Goal: Use online tool/utility: Utilize a website feature to perform a specific function

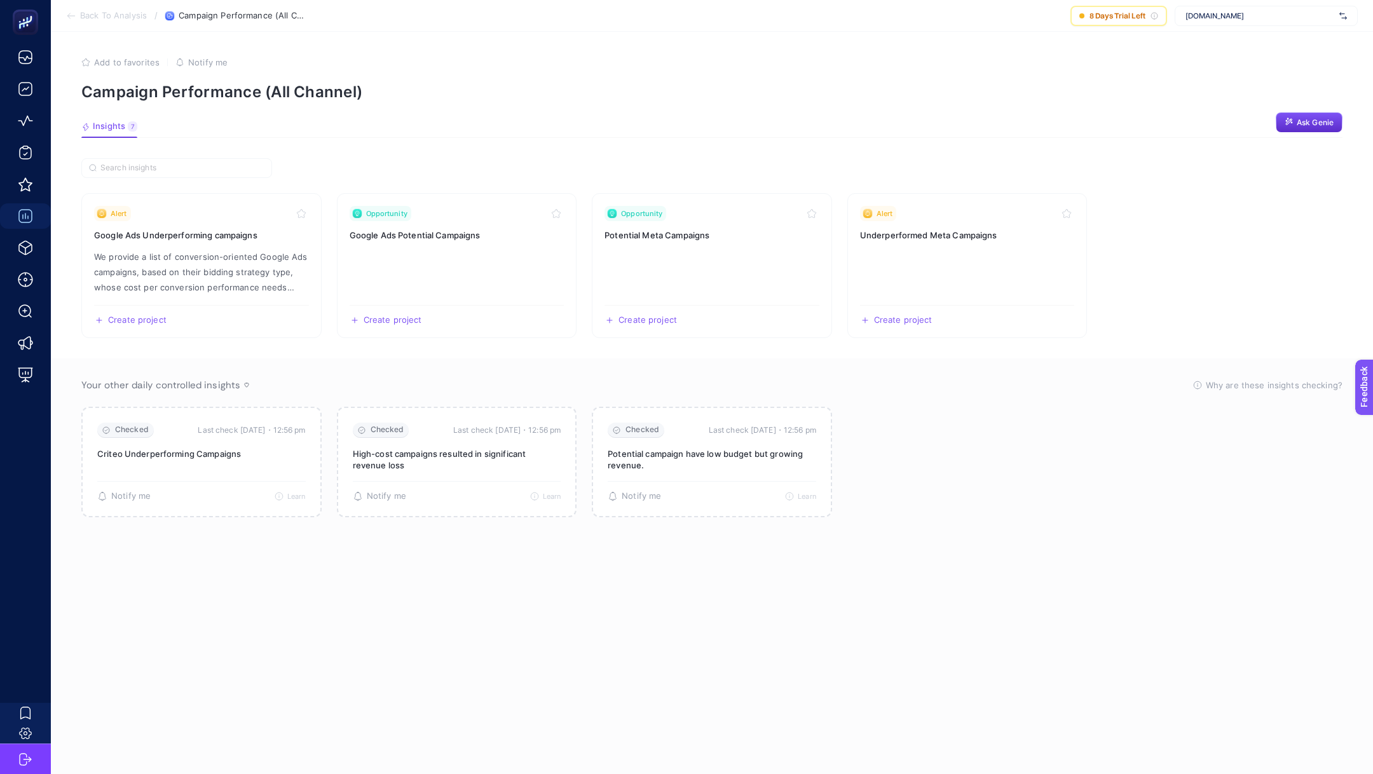
click at [1266, 20] on span "www.tamertanca.com.tr" at bounding box center [1260, 16] width 149 height 10
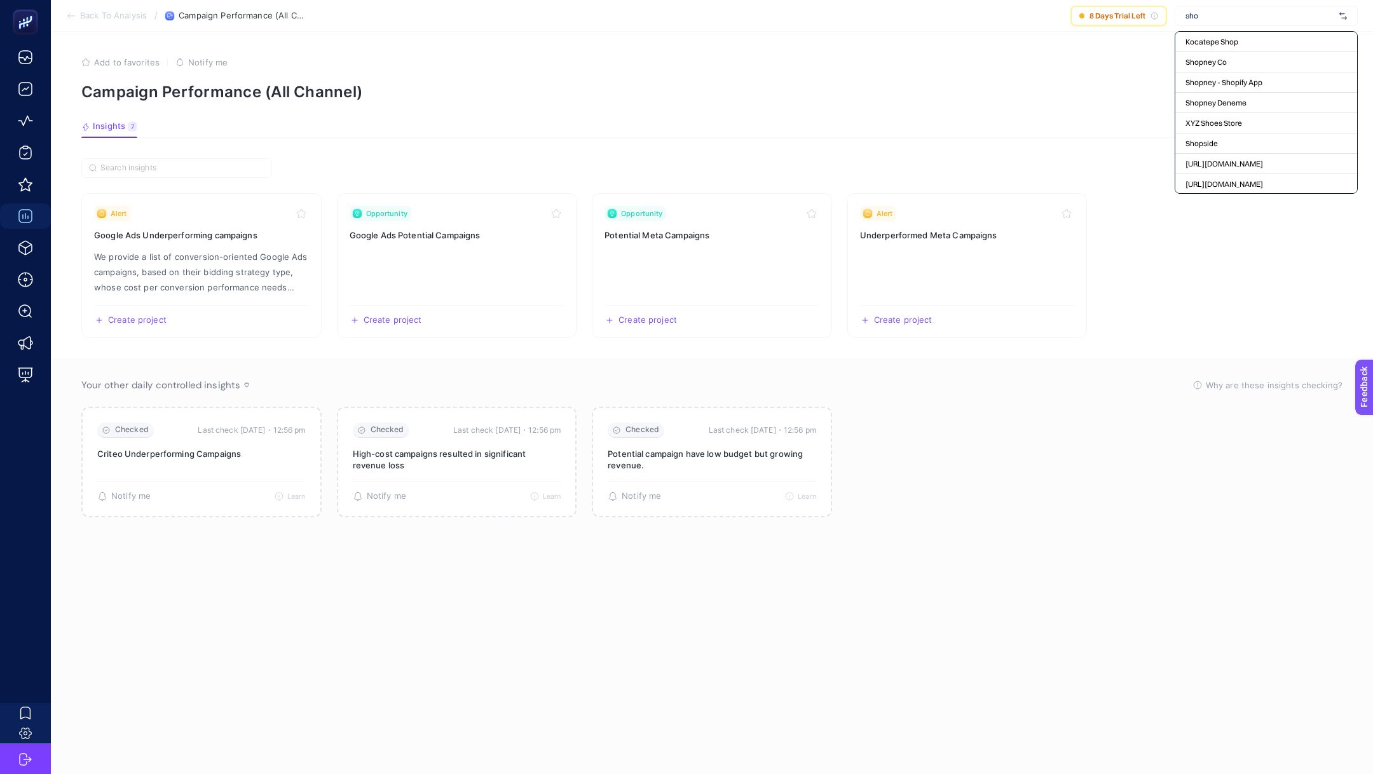
type input "shop"
click at [1228, 184] on span "shopi go Boostroas" at bounding box center [1240, 184] width 109 height 10
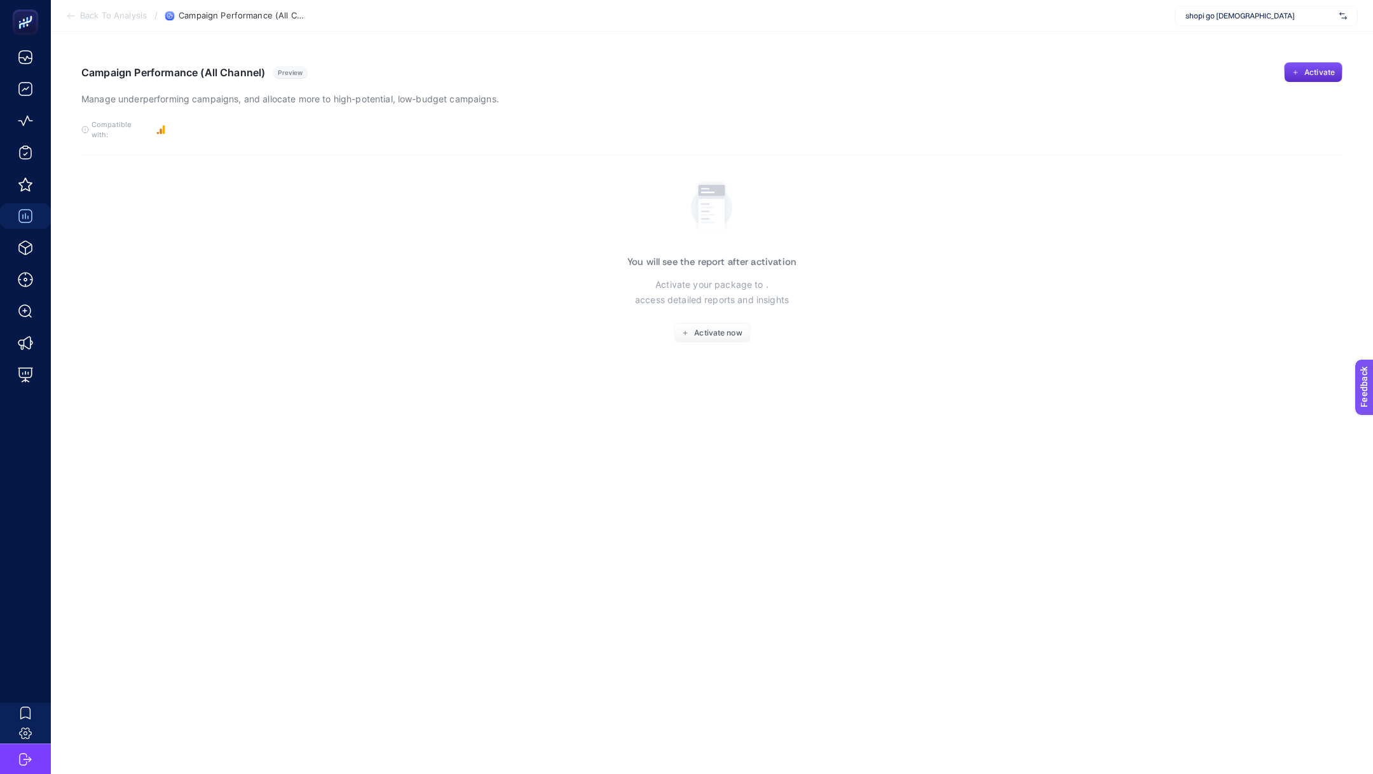
click at [113, 16] on span "Back To Analysis" at bounding box center [113, 16] width 67 height 10
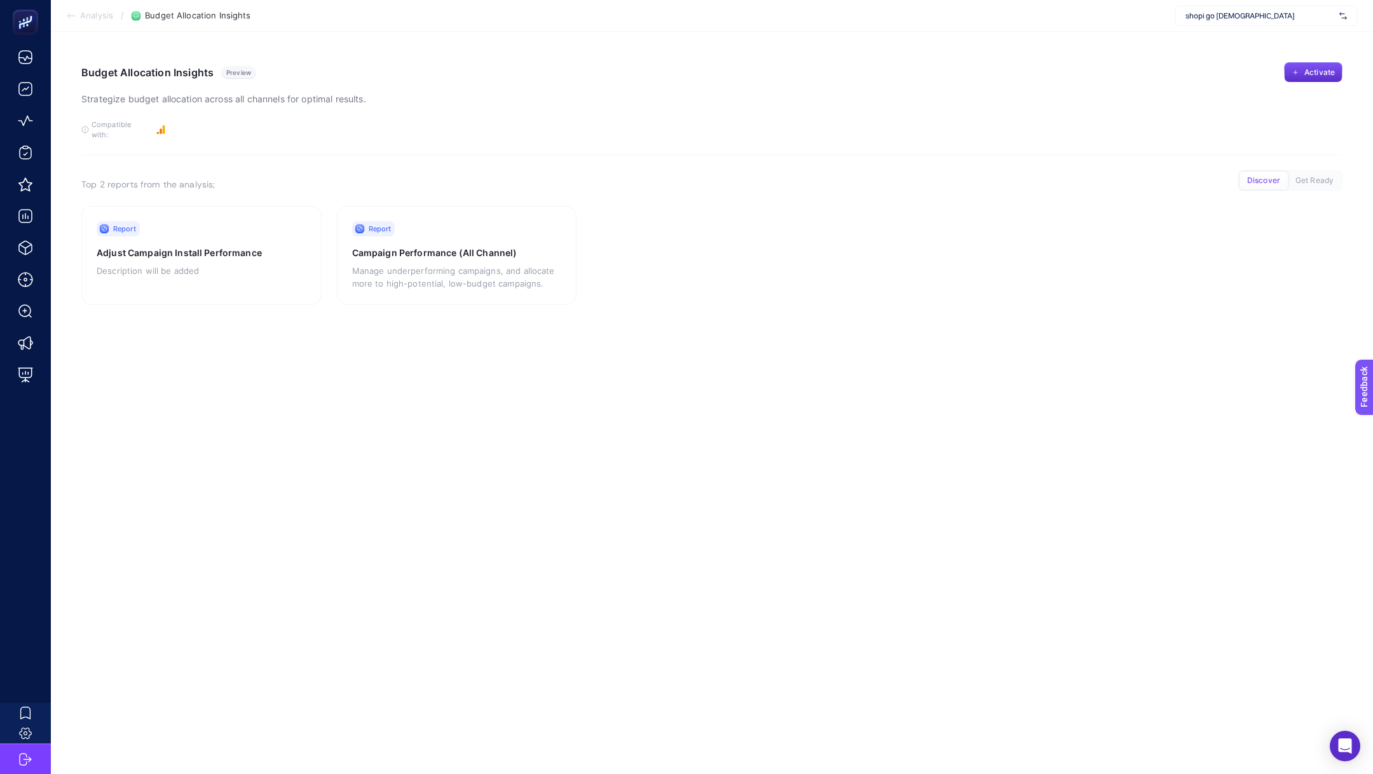
click at [101, 17] on span "Analysis" at bounding box center [96, 16] width 33 height 10
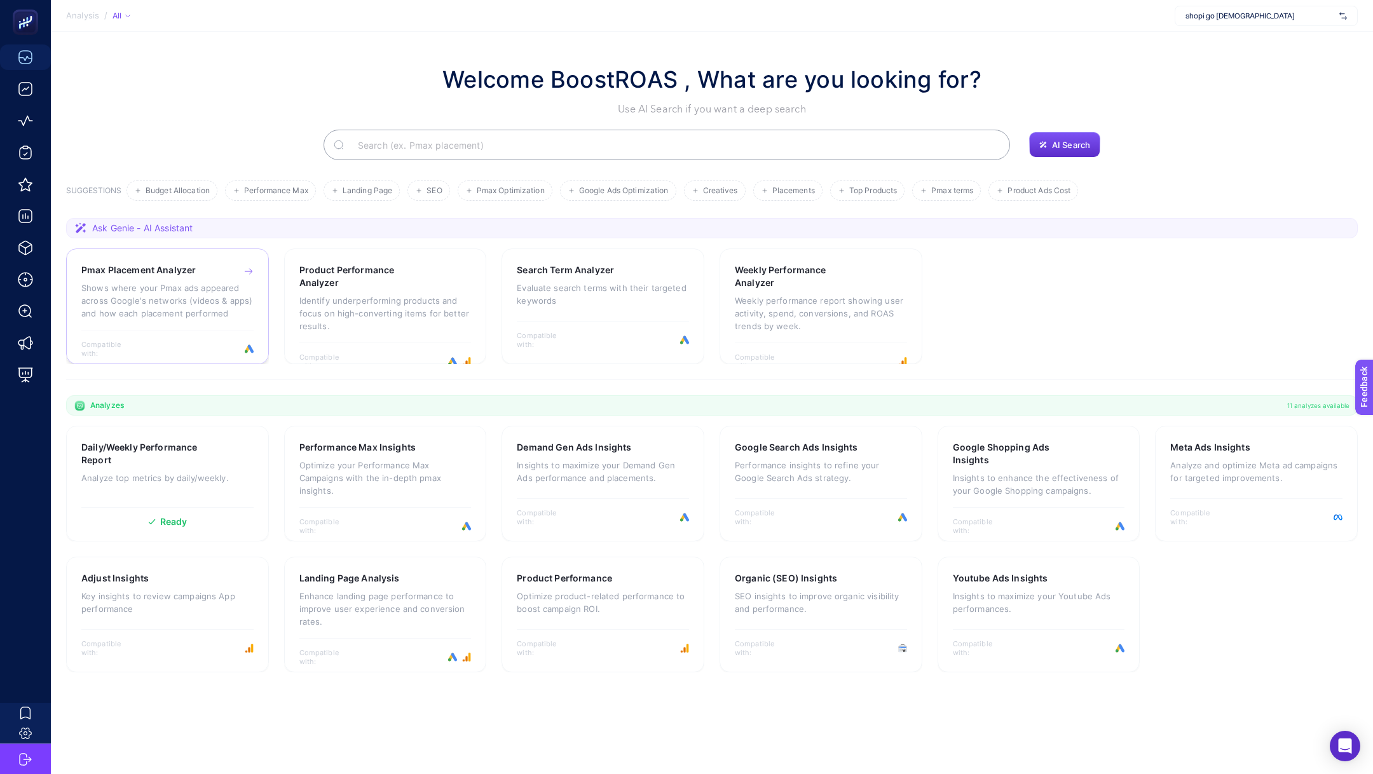
click at [183, 316] on p "Shows where your Pmax ads appeared across Google's networks (videos & apps) and…" at bounding box center [167, 301] width 172 height 38
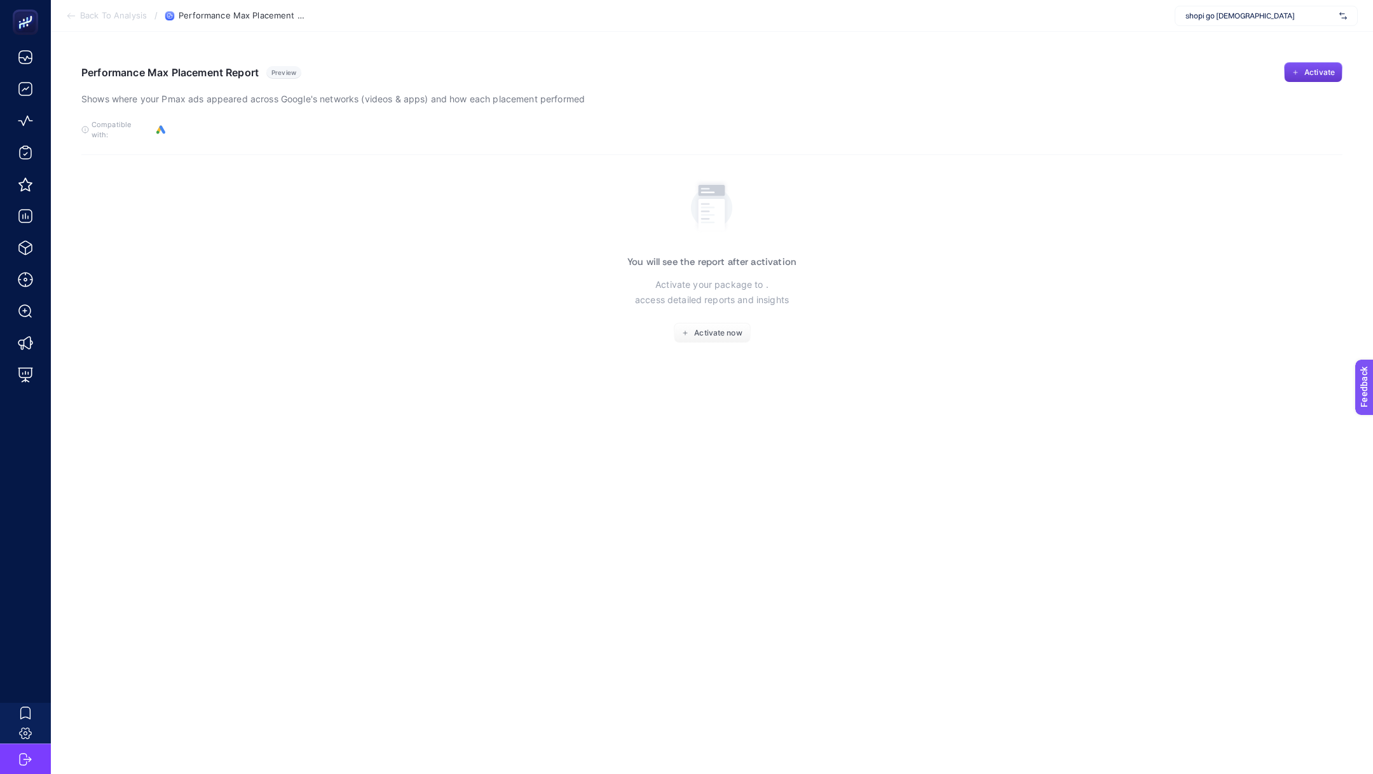
click at [1308, 77] on span "Activate" at bounding box center [1319, 72] width 31 height 10
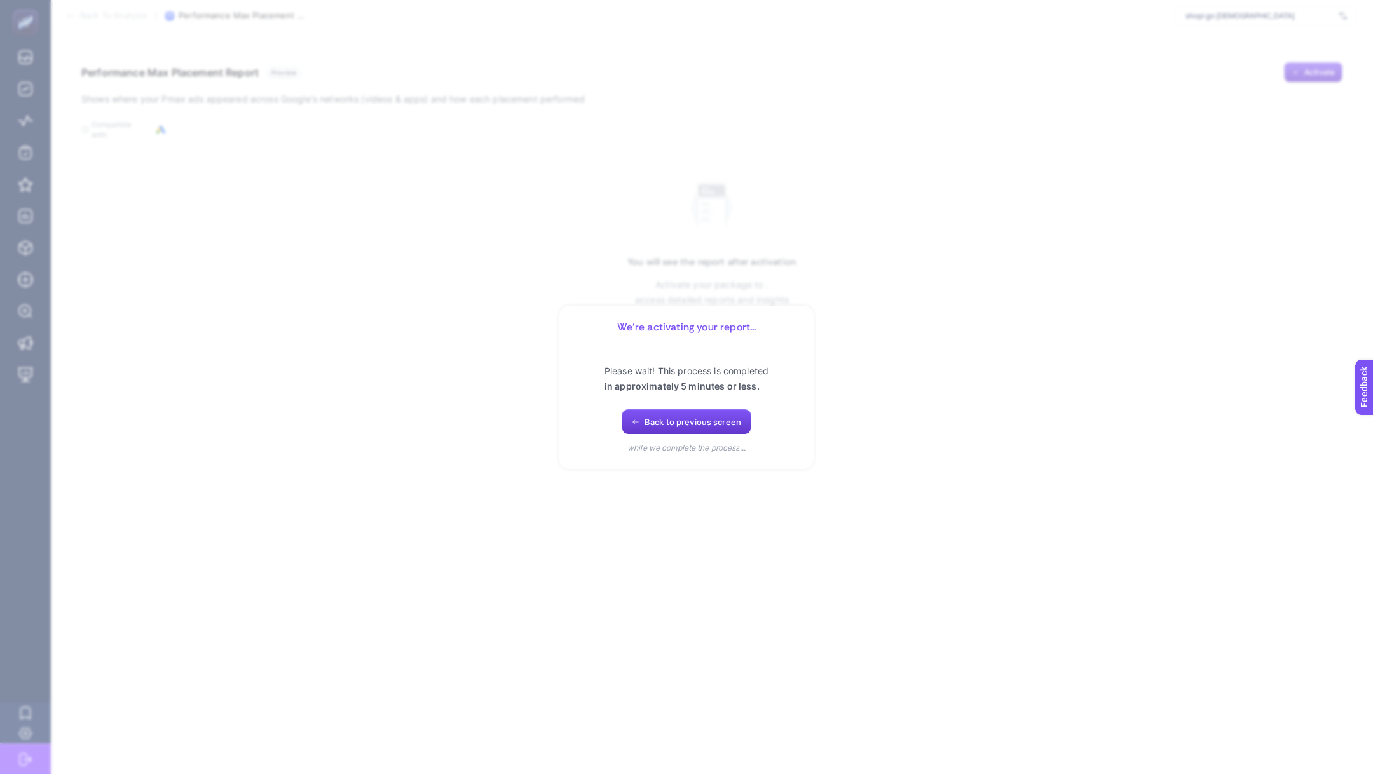
click at [662, 429] on button "Back to previous screen" at bounding box center [687, 421] width 130 height 25
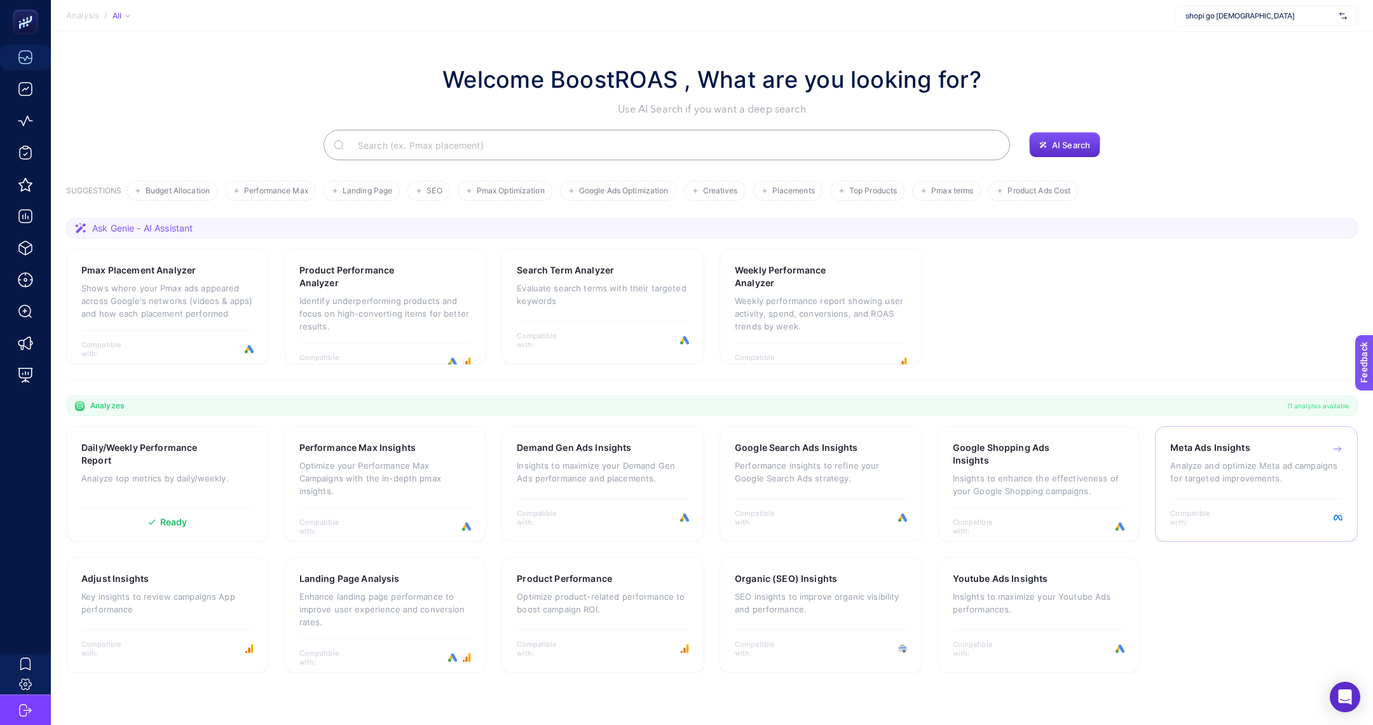
click at [1203, 457] on div "Meta Ads Insights Analyze and optimize Meta ad campaigns for targeted improveme…" at bounding box center [1256, 468] width 172 height 55
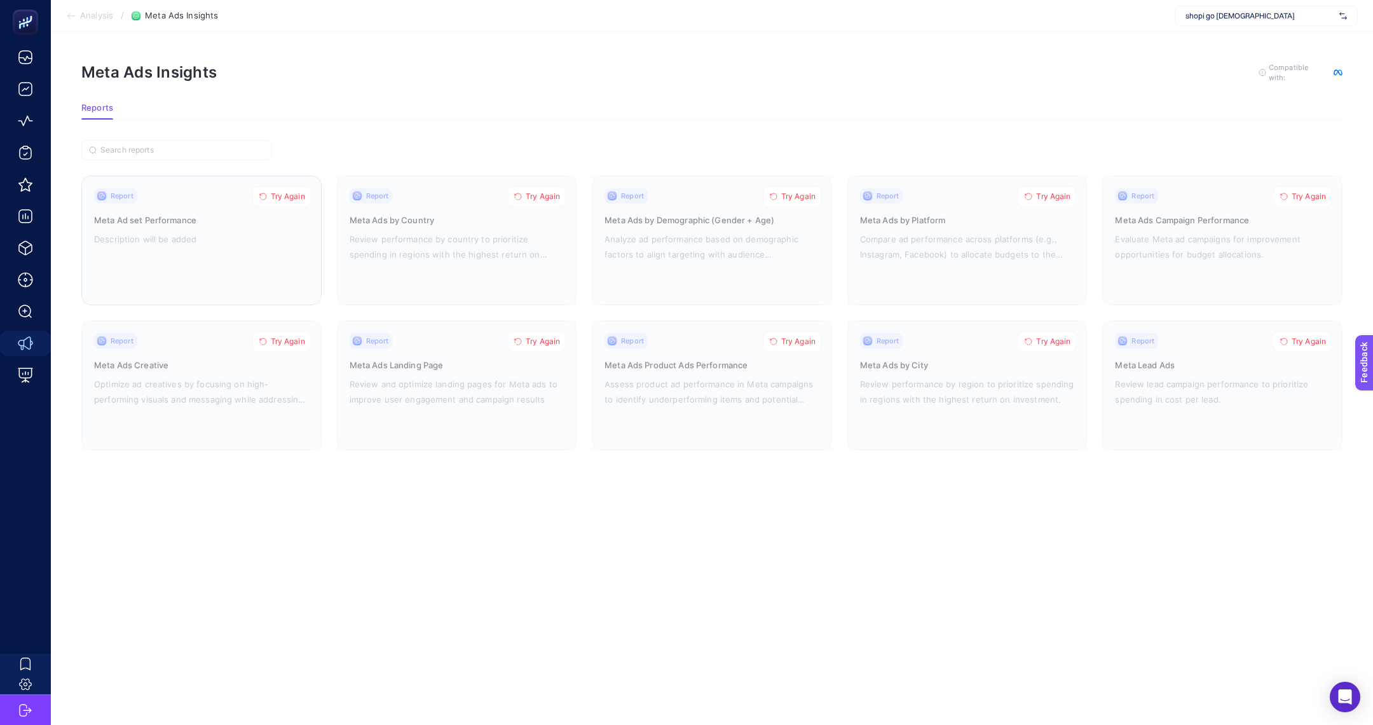
click at [287, 194] on span "Try Again" at bounding box center [288, 196] width 34 height 10
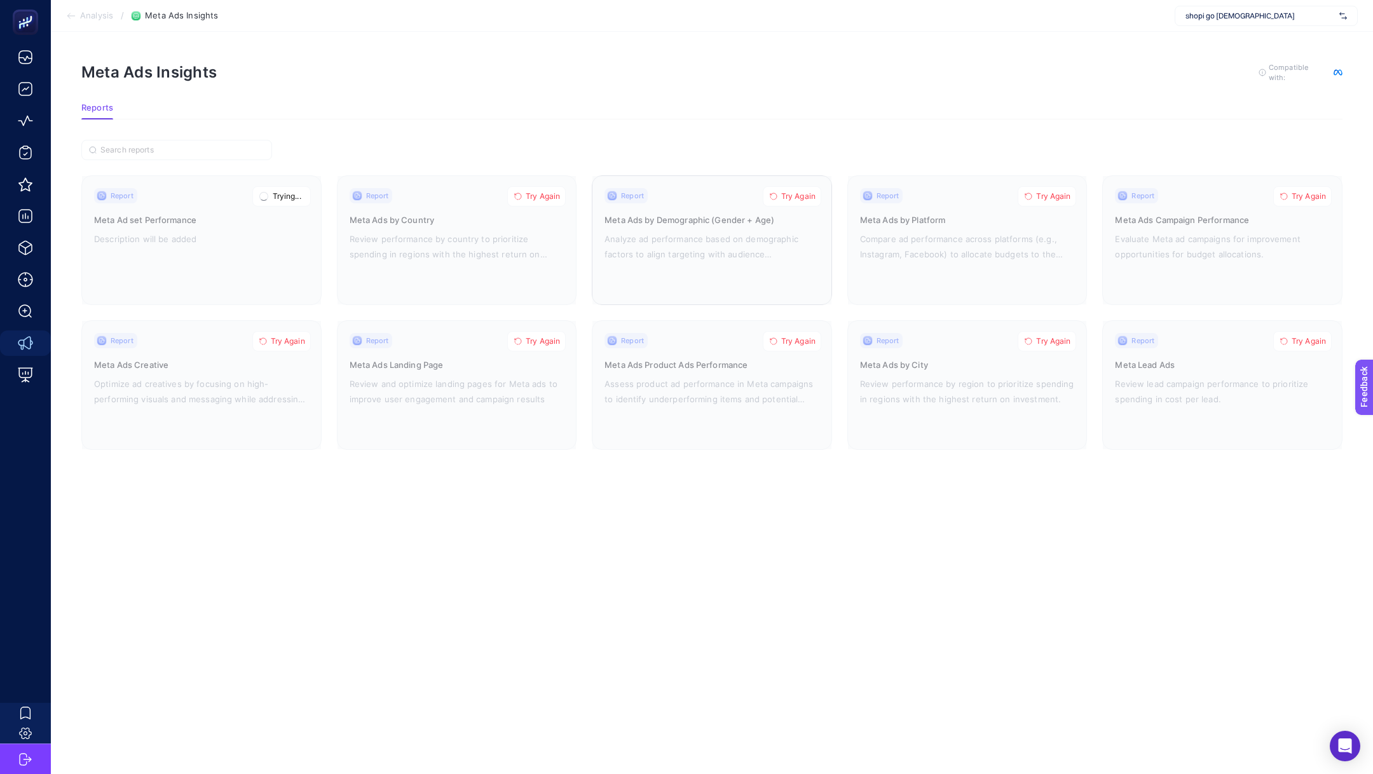
click at [806, 196] on span "Try Again" at bounding box center [798, 196] width 34 height 10
click at [1248, 14] on span "shopi go Boostroas" at bounding box center [1260, 16] width 149 height 10
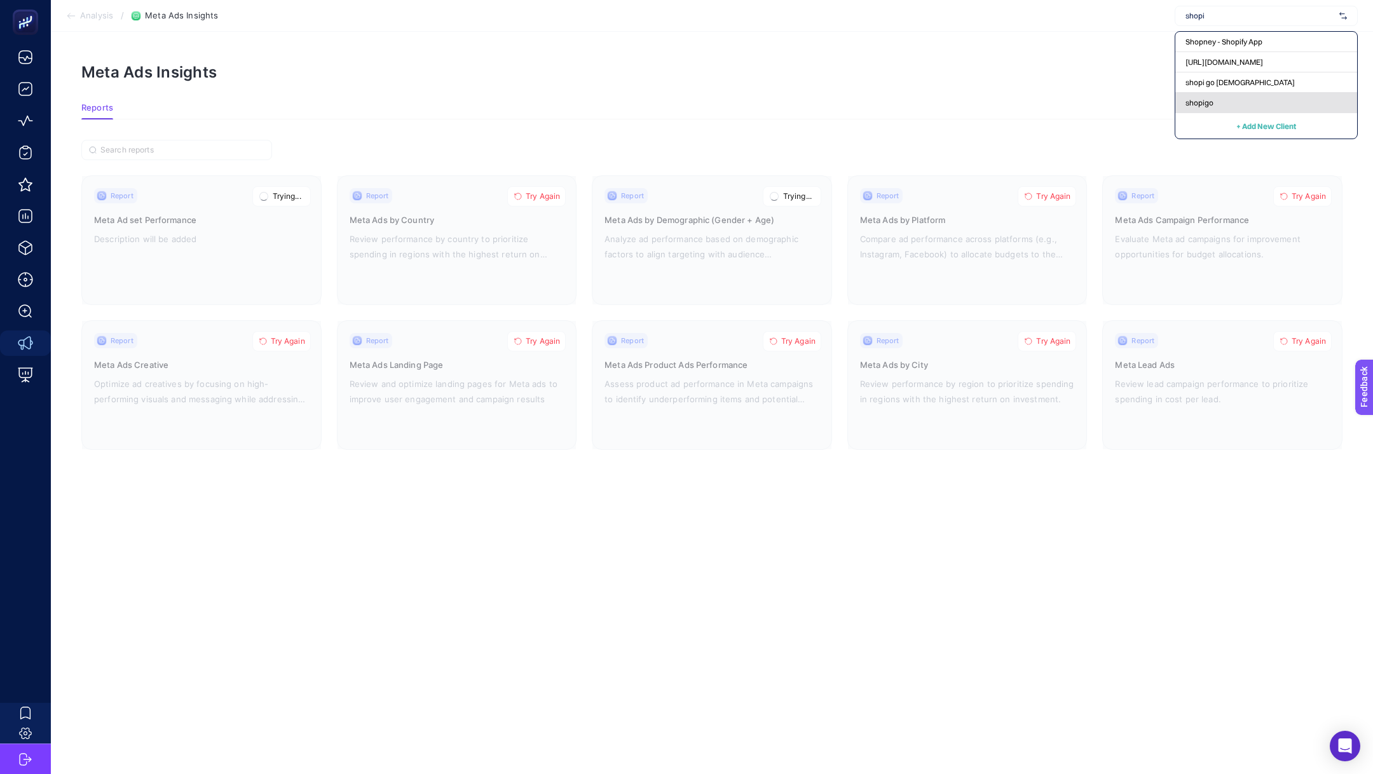
type input "shopi"
click at [1275, 104] on div "shopigo" at bounding box center [1266, 103] width 182 height 20
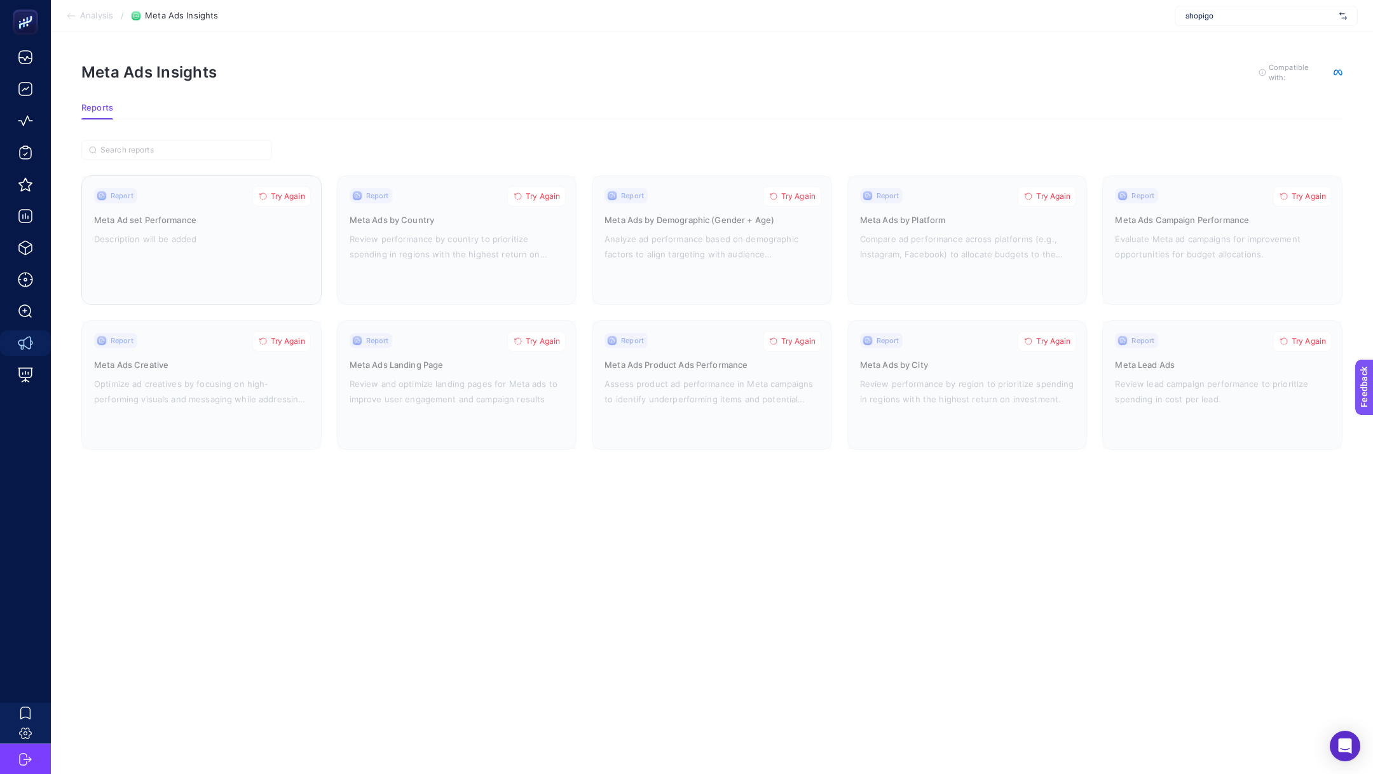
click at [294, 188] on button "Try Again" at bounding box center [281, 196] width 58 height 20
click at [549, 195] on span "Try Again" at bounding box center [543, 196] width 34 height 10
click at [808, 194] on span "Try Again" at bounding box center [798, 196] width 34 height 10
click at [1062, 193] on span "Try Again" at bounding box center [1053, 196] width 34 height 10
click at [1306, 196] on span "Try Again" at bounding box center [1309, 196] width 34 height 10
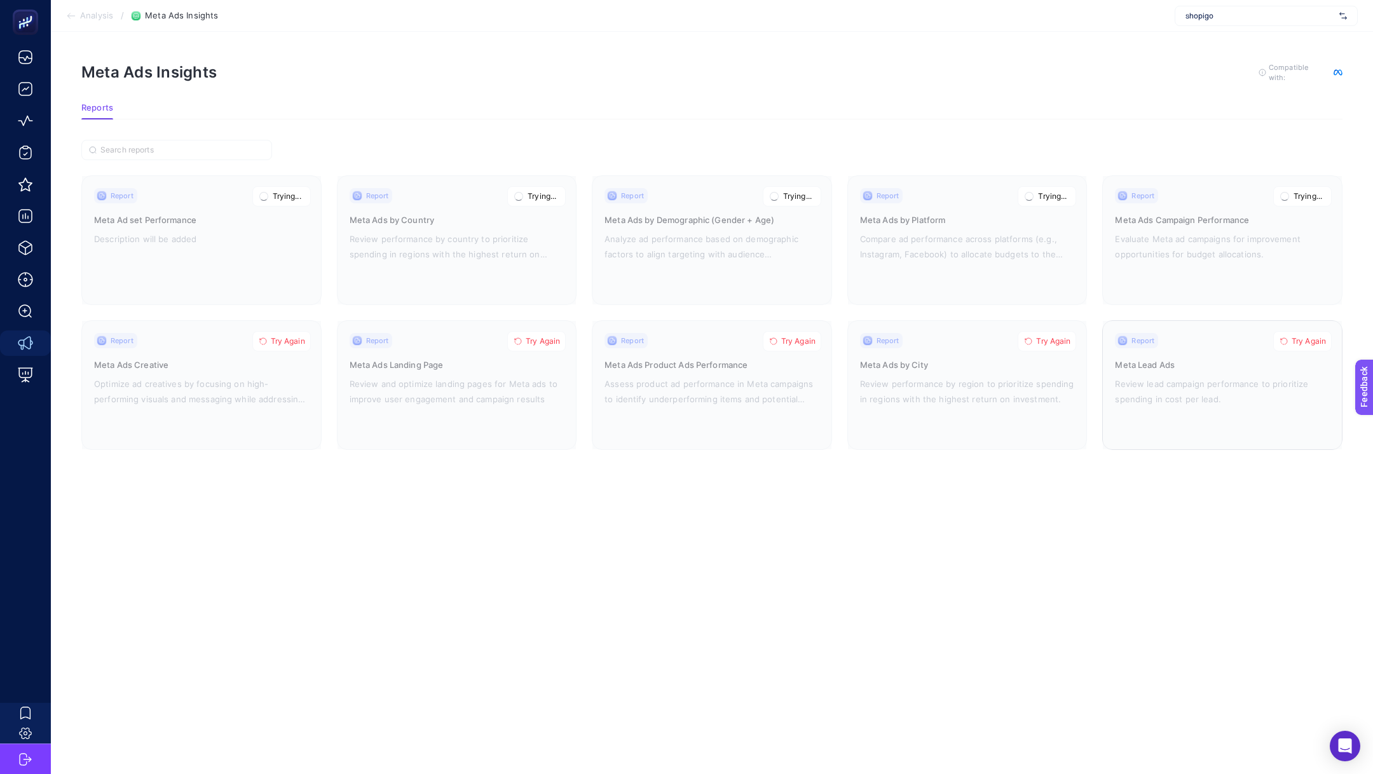
click at [1297, 339] on span "Try Again" at bounding box center [1309, 341] width 34 height 10
click at [1037, 343] on span "Try Again" at bounding box center [1053, 341] width 34 height 10
click at [793, 343] on span "Try Again" at bounding box center [798, 341] width 34 height 10
click at [544, 341] on span "Try Again" at bounding box center [543, 341] width 34 height 10
click at [279, 336] on span "Try Again" at bounding box center [288, 341] width 34 height 10
